Goal: Navigation & Orientation: Find specific page/section

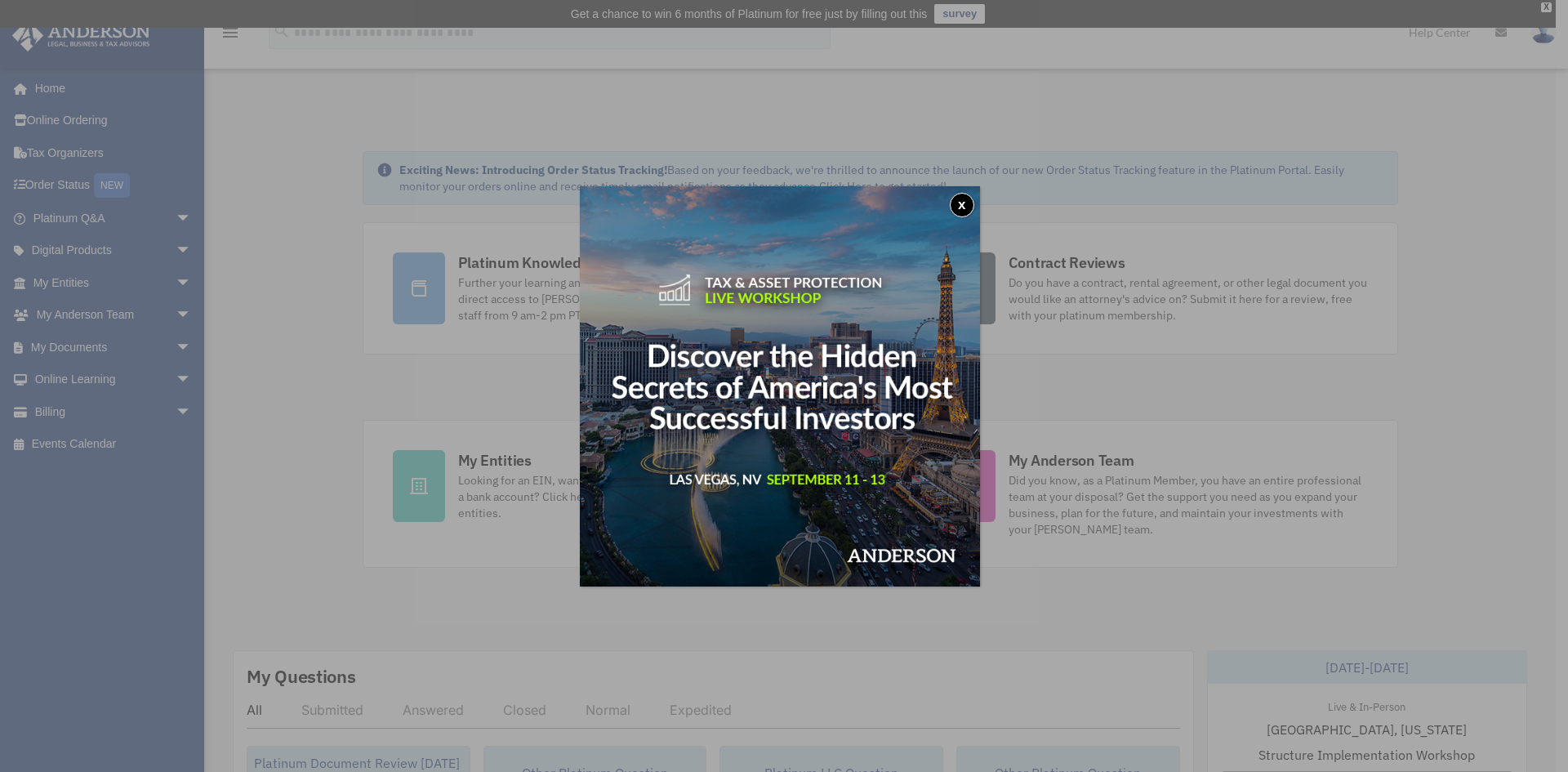
click at [968, 203] on button "x" at bounding box center [962, 205] width 25 height 25
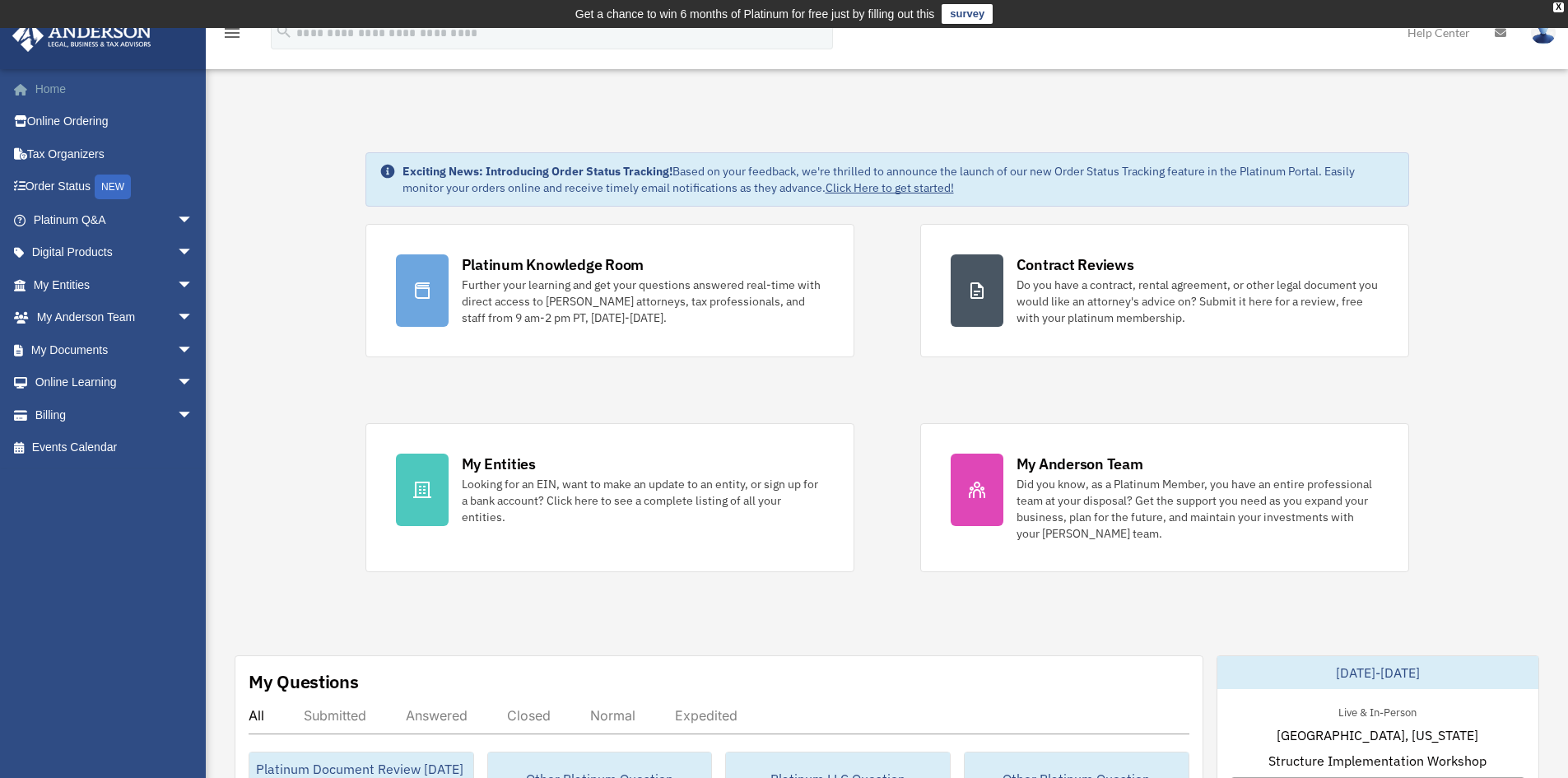
click at [47, 86] on link "Home" at bounding box center [115, 89] width 207 height 33
click at [76, 346] on link "My Documents arrow_drop_down" at bounding box center [115, 350] width 207 height 33
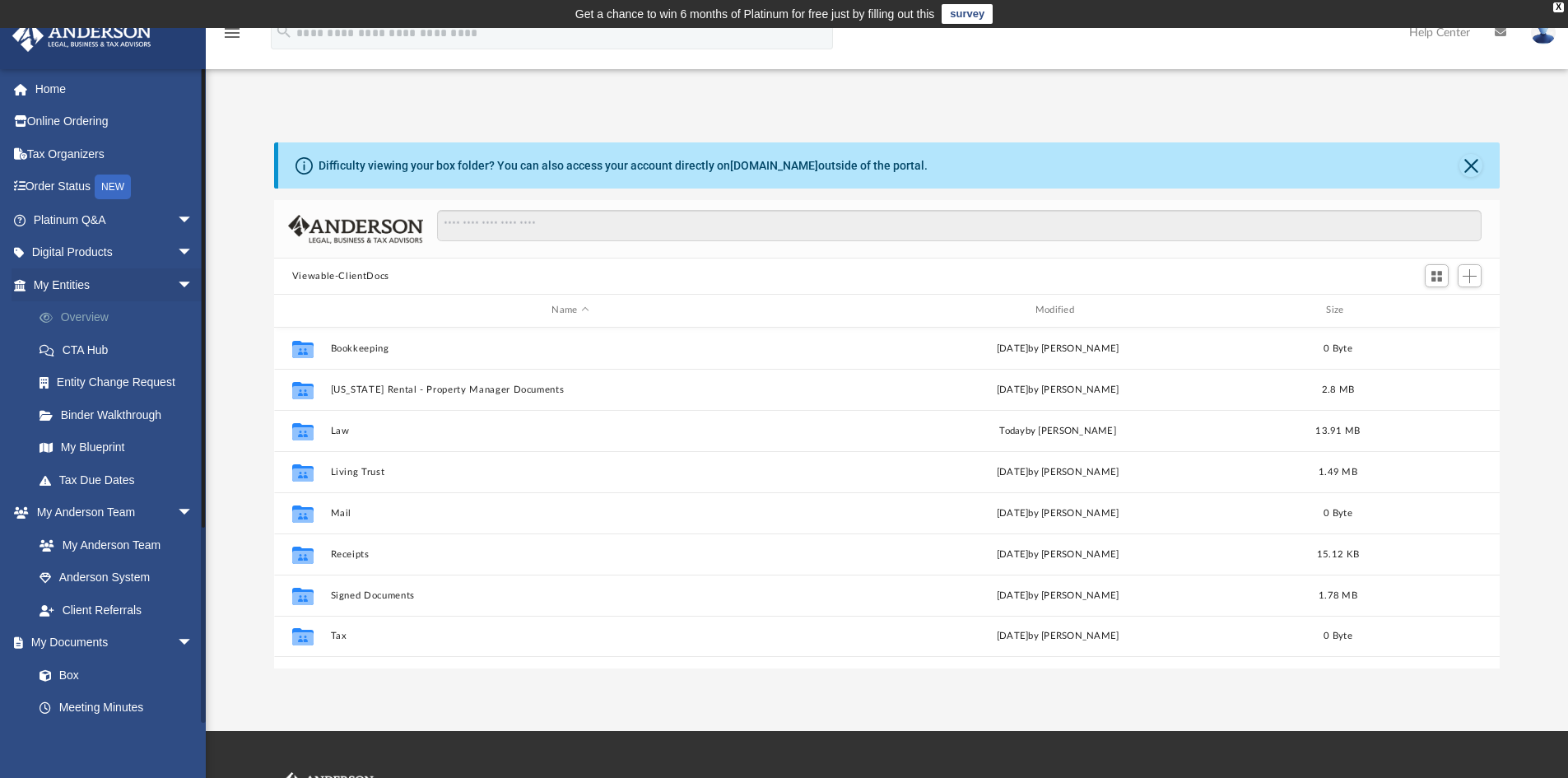
click at [88, 317] on link "Overview" at bounding box center [121, 318] width 195 height 33
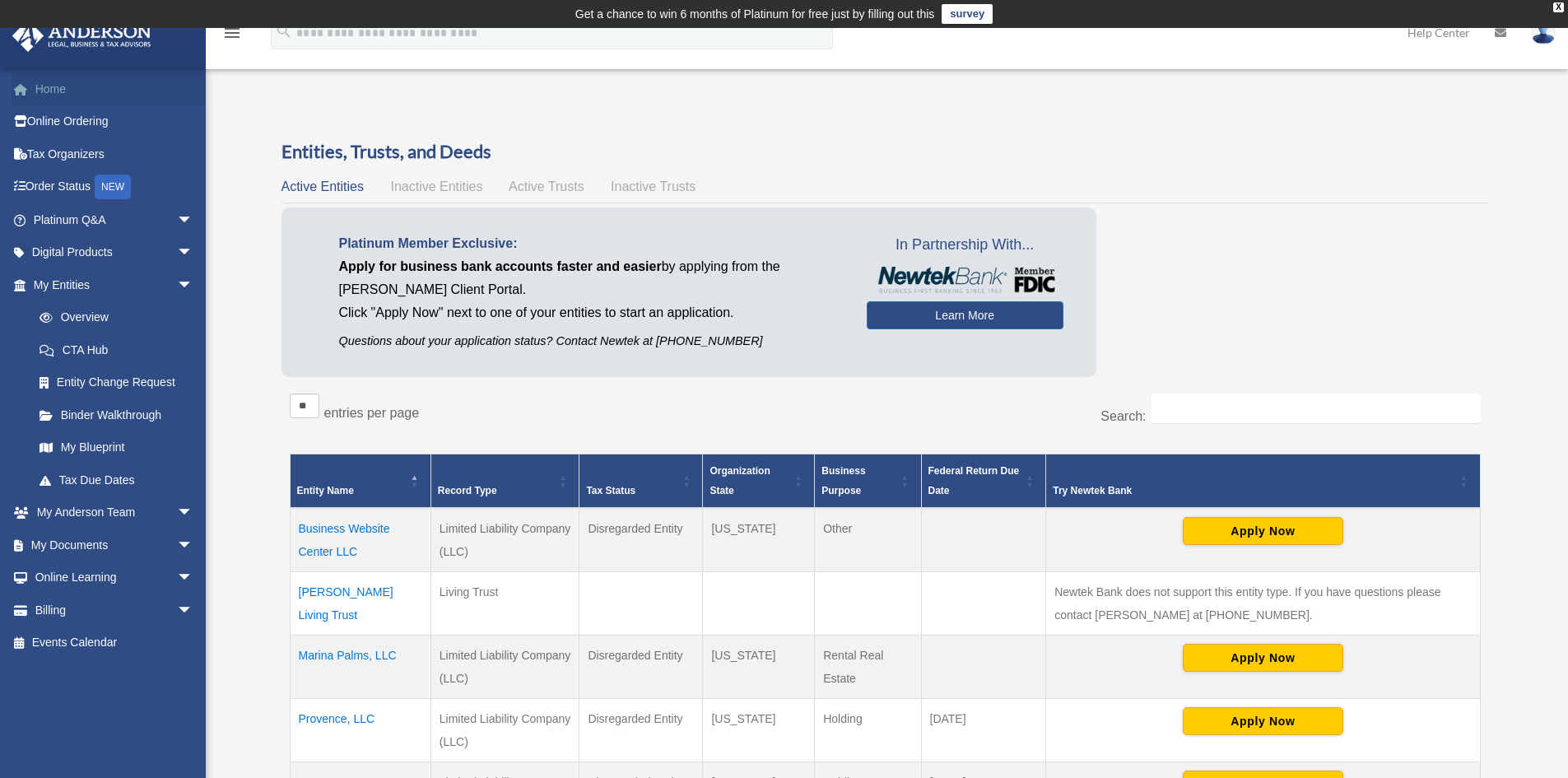
click at [43, 87] on link "Home" at bounding box center [115, 89] width 207 height 33
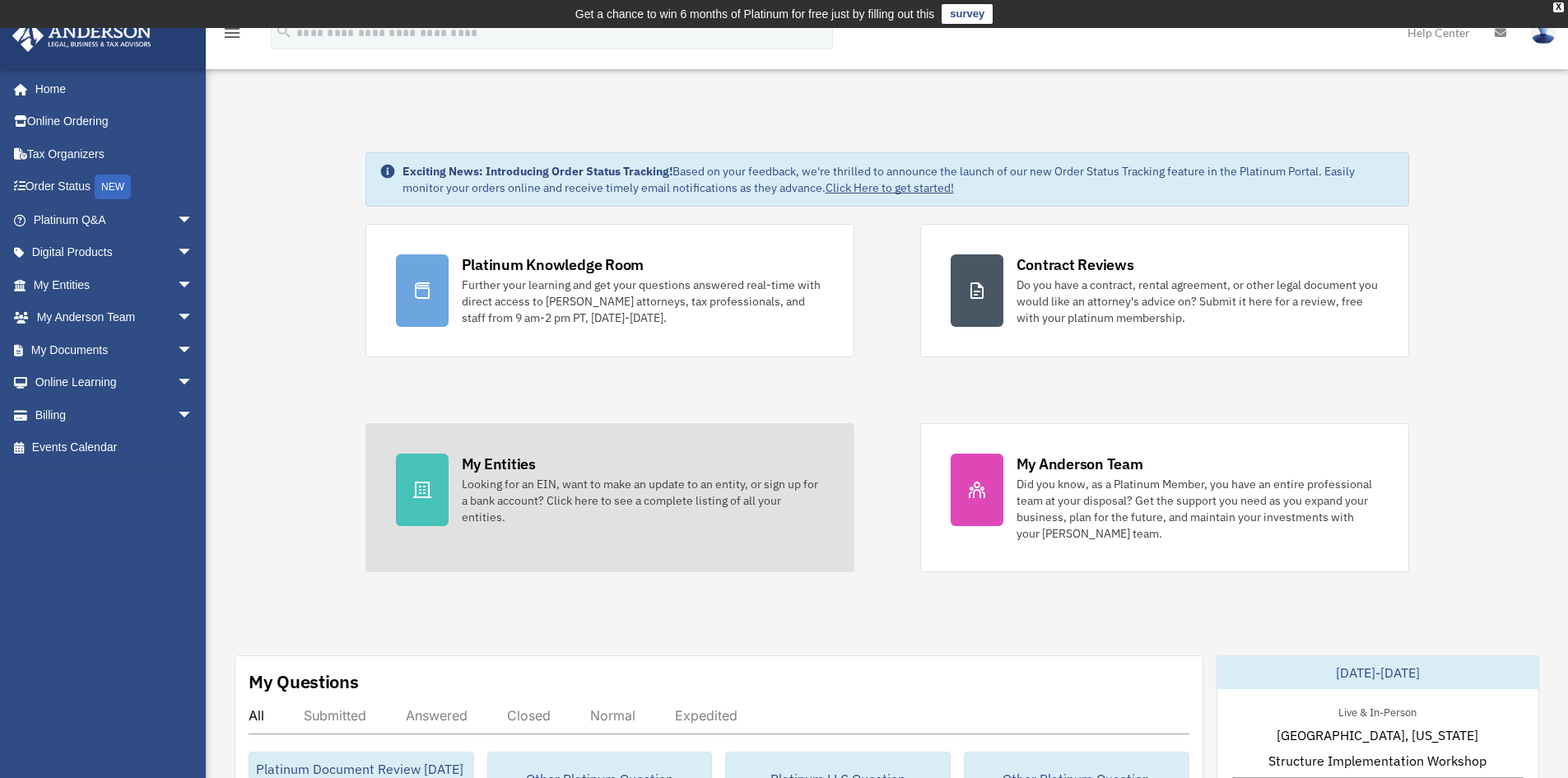
click at [498, 473] on div "My Entities" at bounding box center [498, 464] width 74 height 21
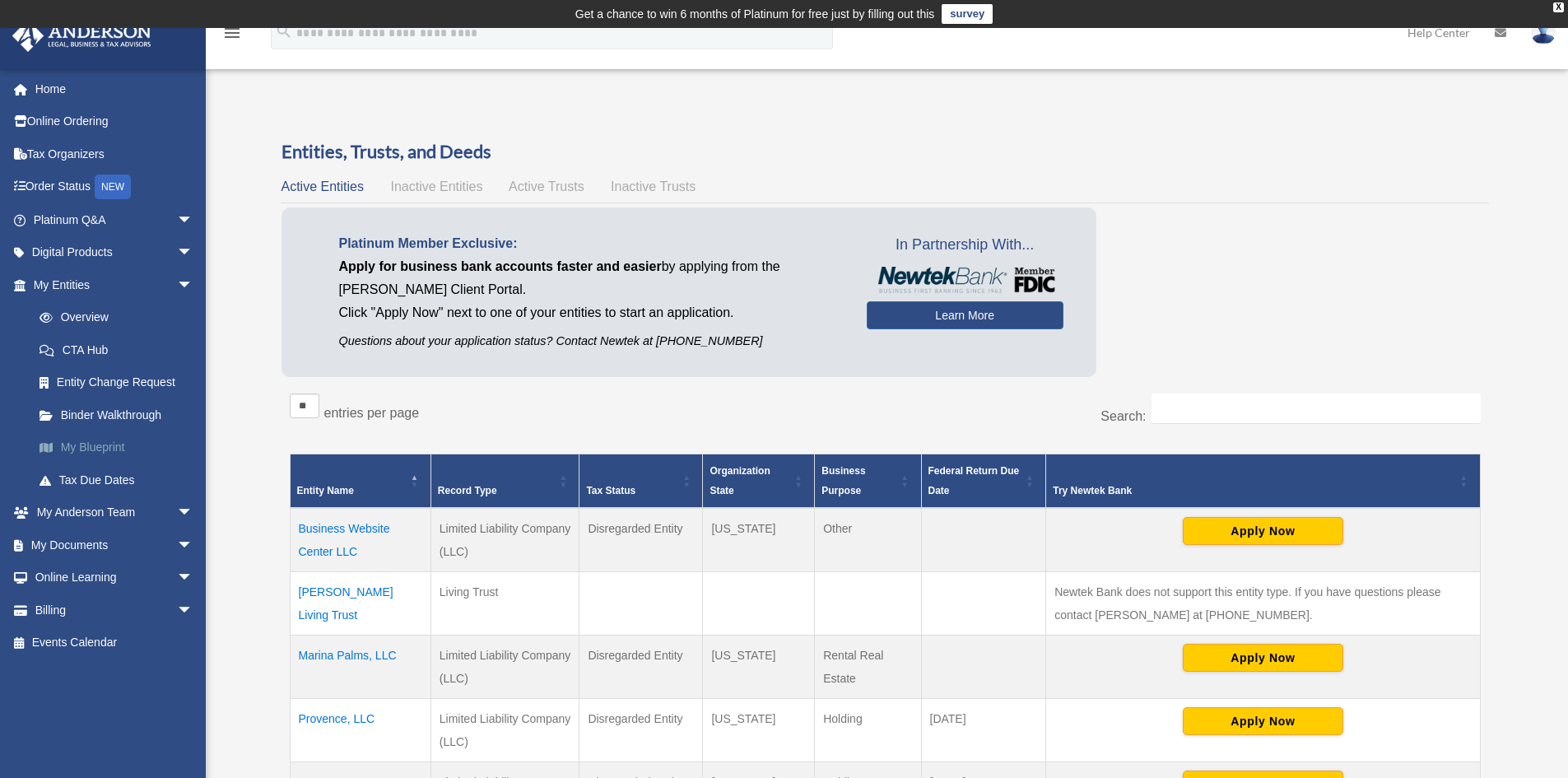
click at [97, 443] on link "My Blueprint" at bounding box center [121, 448] width 195 height 33
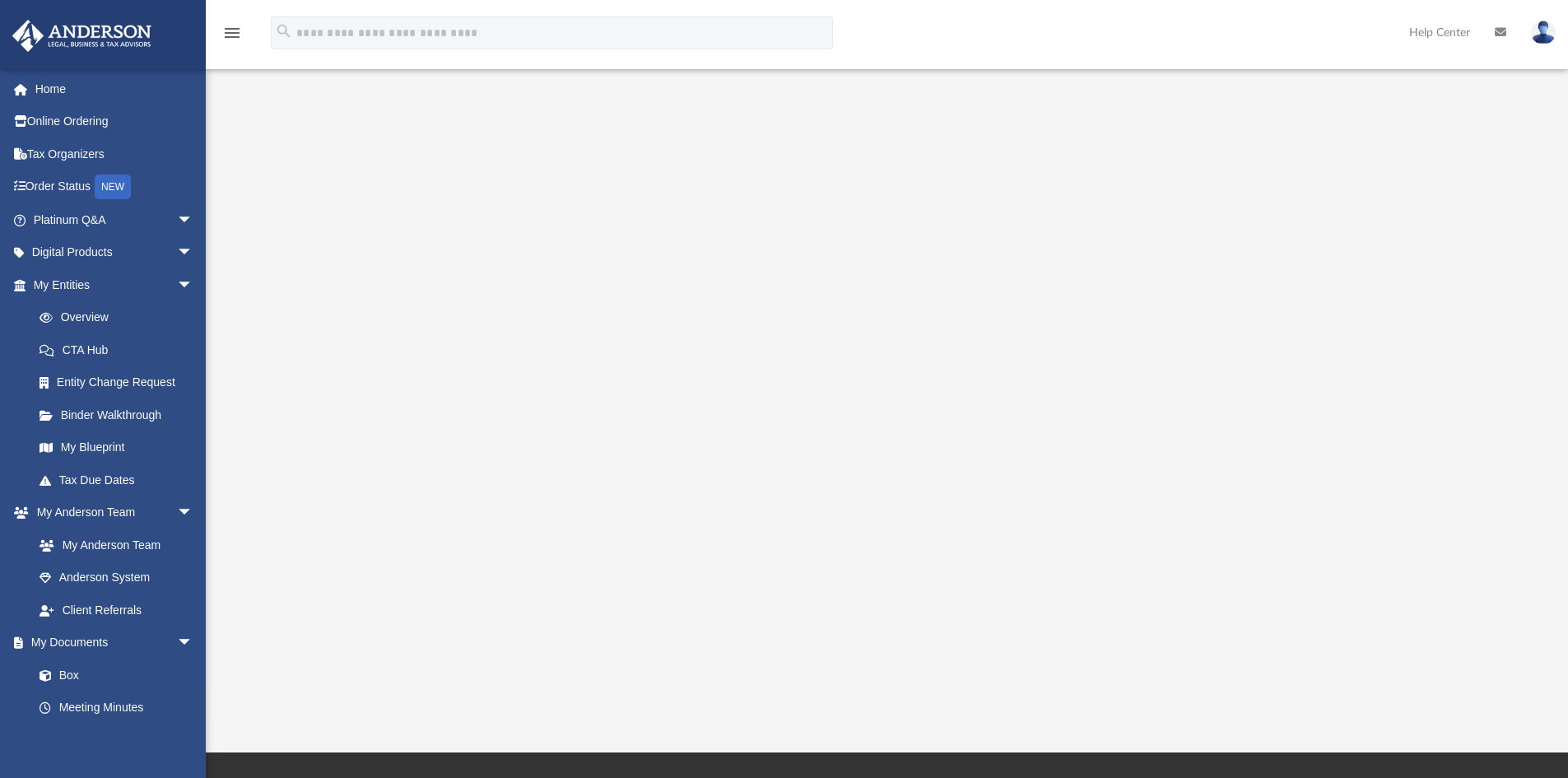
scroll to position [82, 0]
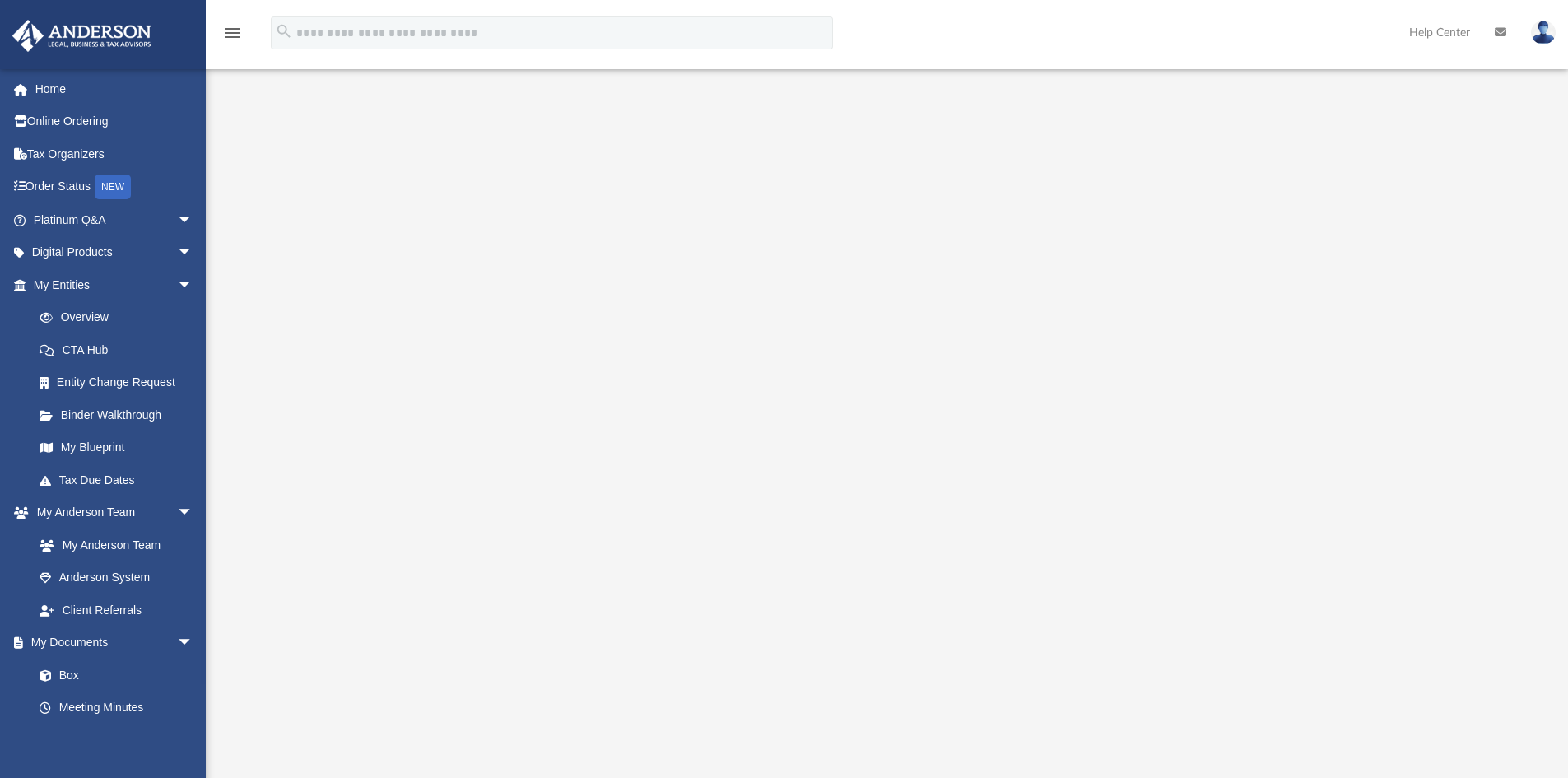
drag, startPoint x: 1385, startPoint y: 278, endPoint x: 1463, endPoint y: 361, distance: 113.9
click at [1463, 361] on div at bounding box center [888, 389] width 1226 height 658
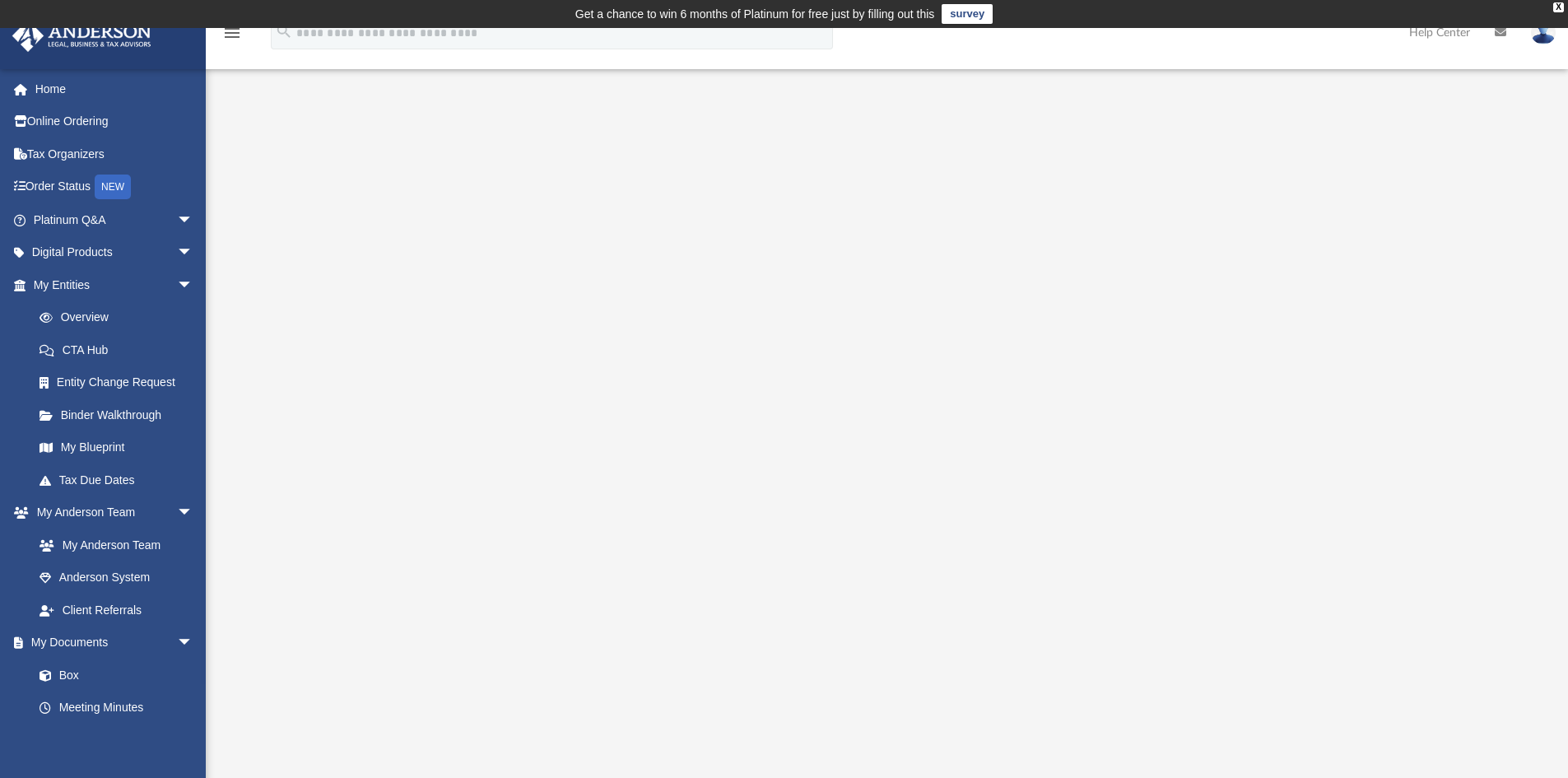
drag, startPoint x: 1381, startPoint y: 324, endPoint x: 1379, endPoint y: 281, distance: 43.0
click at [1389, 251] on div at bounding box center [888, 472] width 1226 height 658
